Goal: Task Accomplishment & Management: Use online tool/utility

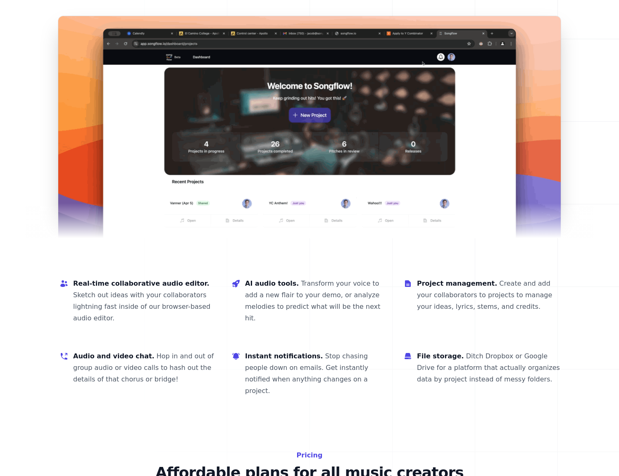
scroll to position [1141, 0]
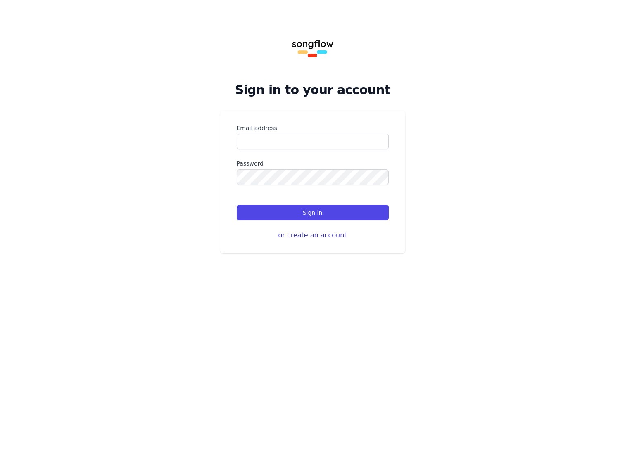
click at [307, 237] on button "or create an account" at bounding box center [313, 236] width 152 height 10
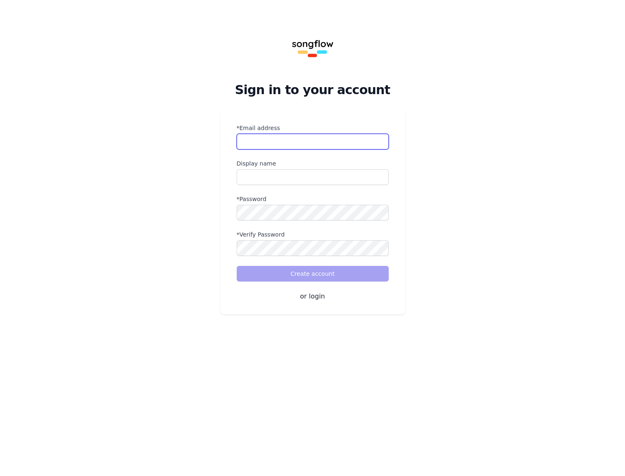
type input "**********"
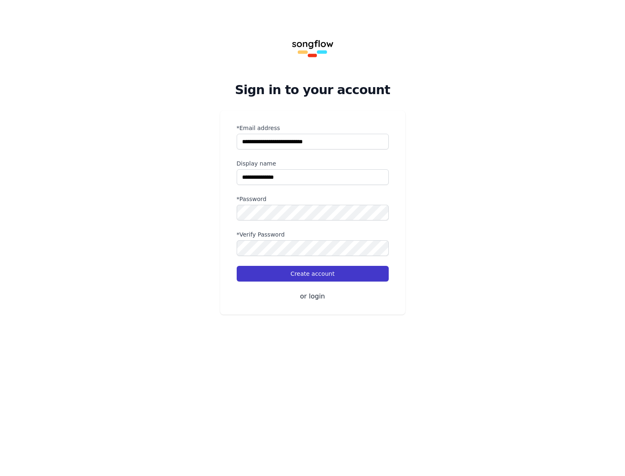
click at [306, 272] on button "Create account" at bounding box center [313, 274] width 152 height 16
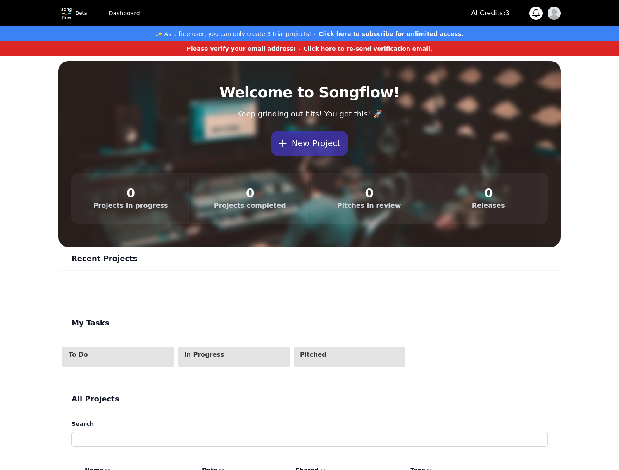
click at [288, 35] on strong "✨ As a free user, you can only create 3 trial projects!" at bounding box center [233, 34] width 156 height 7
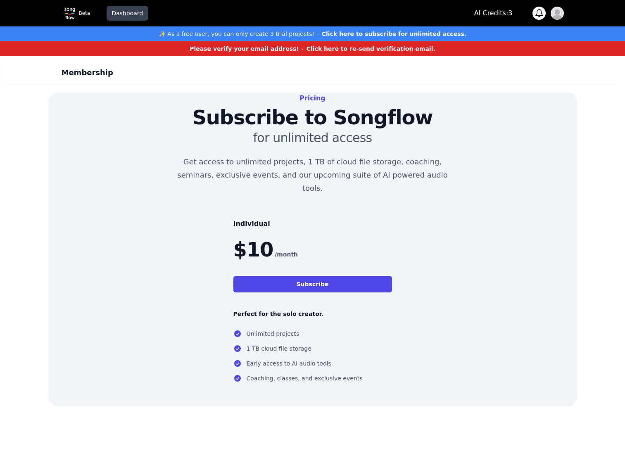
click at [121, 16] on link "Dashboard" at bounding box center [127, 13] width 41 height 15
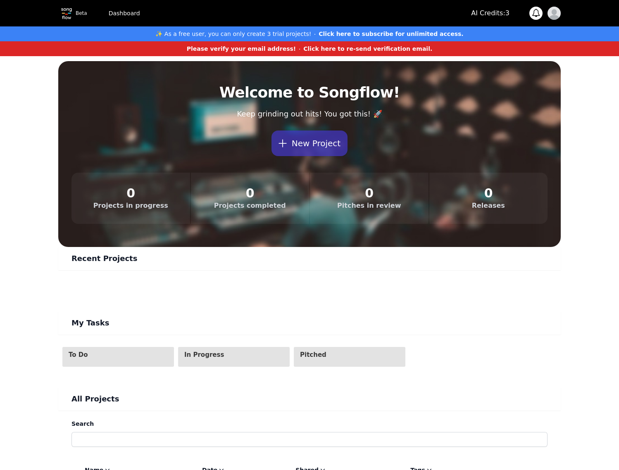
click at [125, 203] on dt "Projects in progress" at bounding box center [131, 206] width 92 height 10
click at [554, 14] on img "button" at bounding box center [553, 13] width 13 height 13
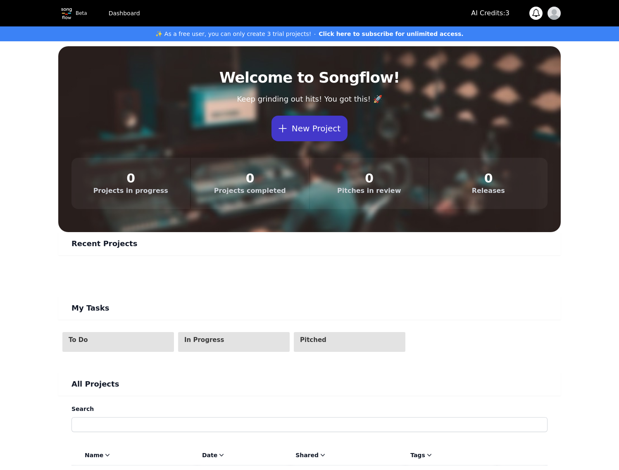
click at [304, 132] on button "New Project" at bounding box center [309, 129] width 76 height 26
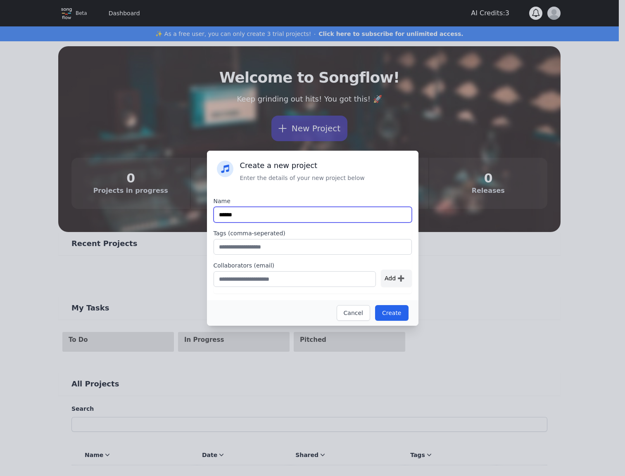
type input "******"
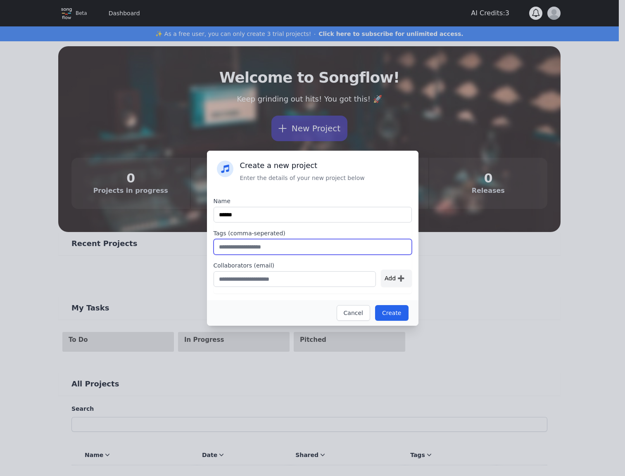
click at [275, 248] on input "text" at bounding box center [313, 247] width 198 height 16
click at [390, 314] on button "Create" at bounding box center [391, 313] width 33 height 16
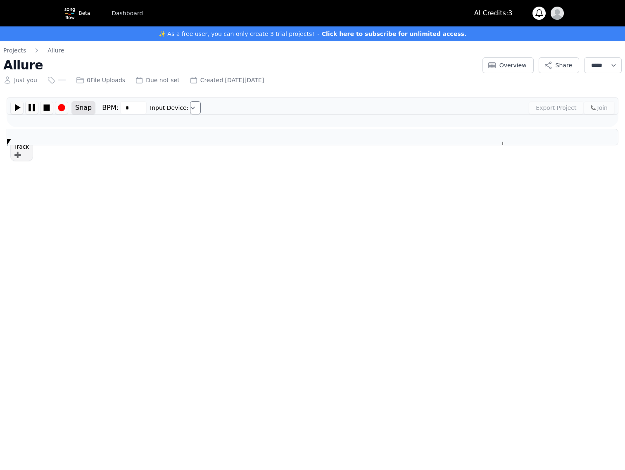
type input "***"
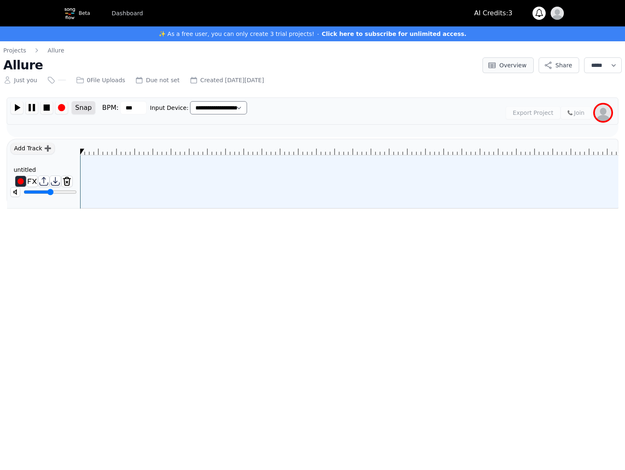
click at [487, 62] on button "Overview" at bounding box center [508, 65] width 51 height 16
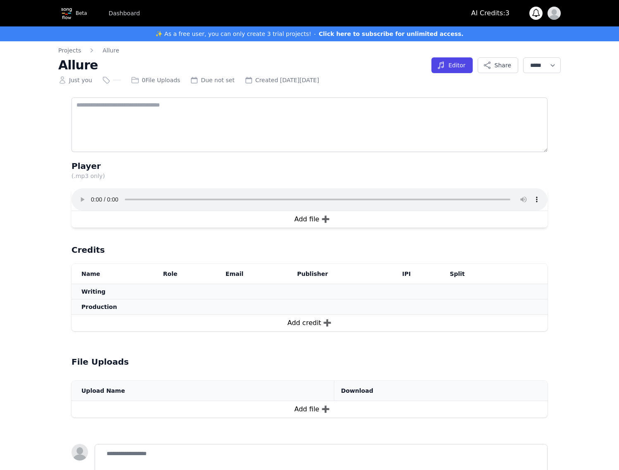
click at [483, 63] on button "Share" at bounding box center [498, 65] width 40 height 16
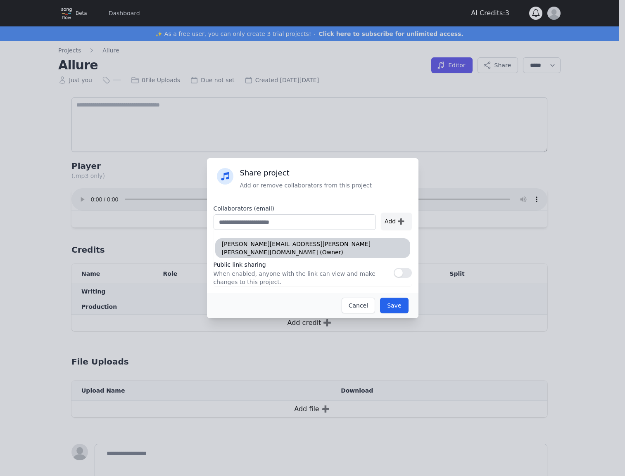
drag, startPoint x: 561, startPoint y: 114, endPoint x: 499, endPoint y: 133, distance: 65.5
click at [562, 114] on div "Share project Add or remove collaborators from this project Collaborators (emai…" at bounding box center [312, 238] width 625 height 476
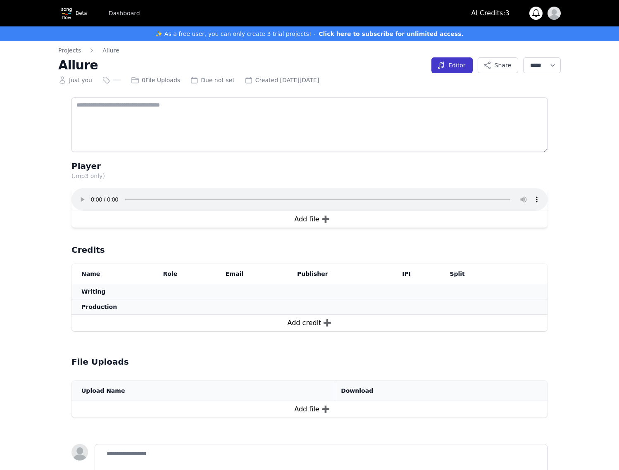
click at [437, 66] on icon "button" at bounding box center [441, 65] width 8 height 8
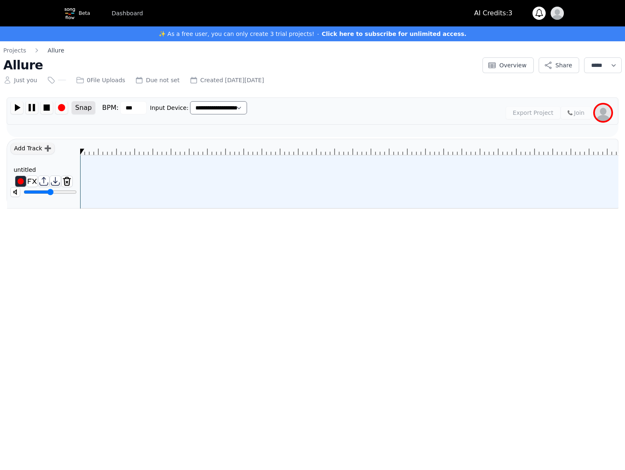
click at [52, 52] on link "Allure" at bounding box center [56, 50] width 17 height 8
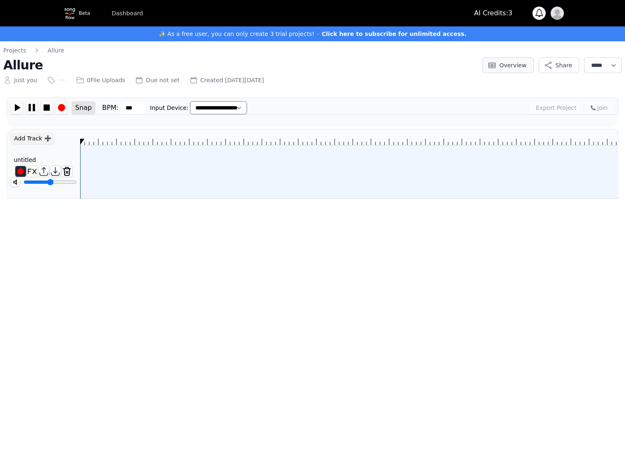
click at [488, 62] on icon "button" at bounding box center [492, 65] width 8 height 8
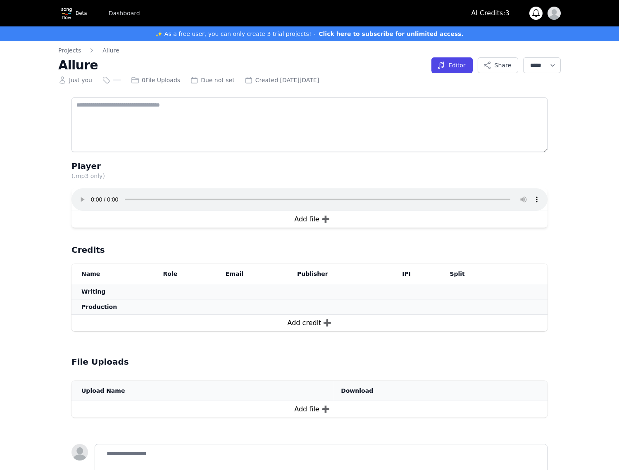
click at [556, 14] on img "button" at bounding box center [553, 13] width 13 height 13
click at [520, 59] on link "Sign out" at bounding box center [520, 62] width 79 height 15
